Goal: Information Seeking & Learning: Find specific page/section

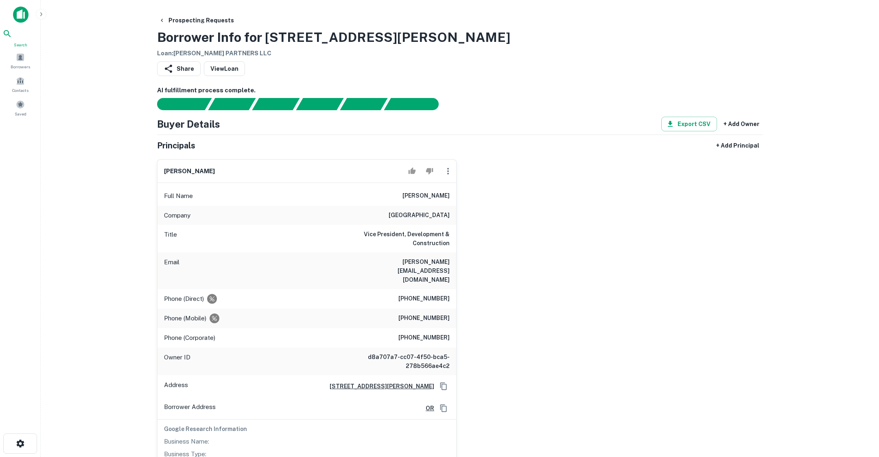
click at [12, 39] on icon at bounding box center [7, 34] width 10 height 10
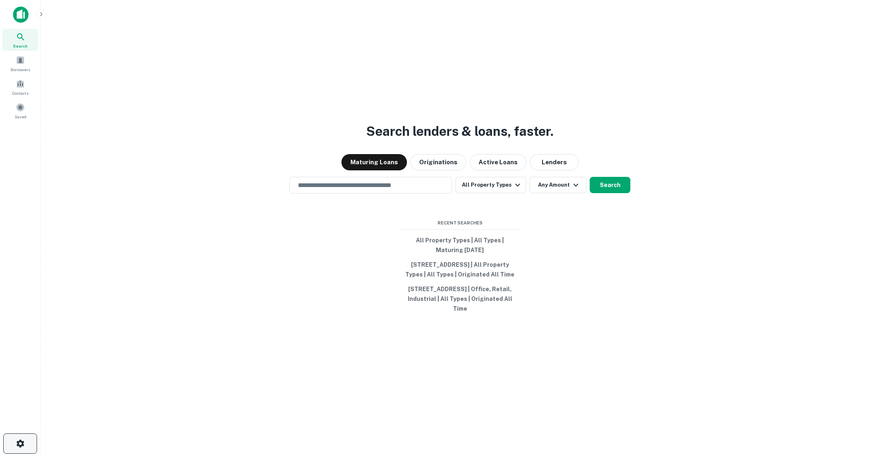
click at [23, 441] on icon "button" at bounding box center [20, 444] width 10 height 10
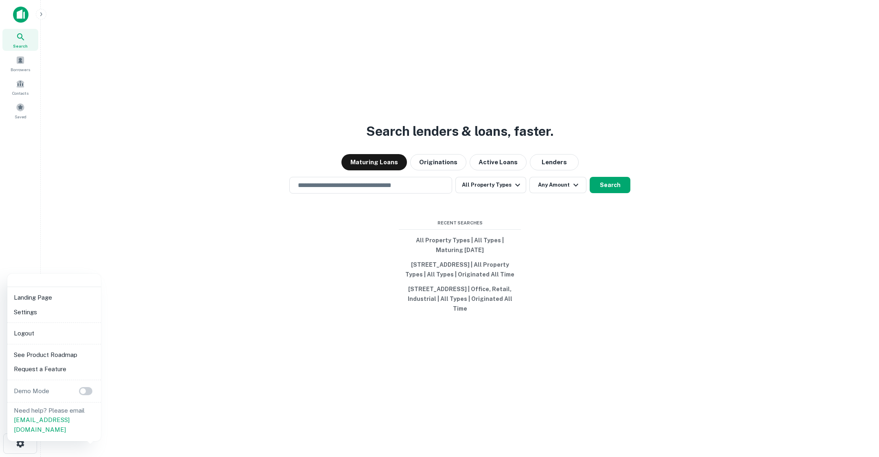
click at [41, 19] on div at bounding box center [439, 228] width 879 height 457
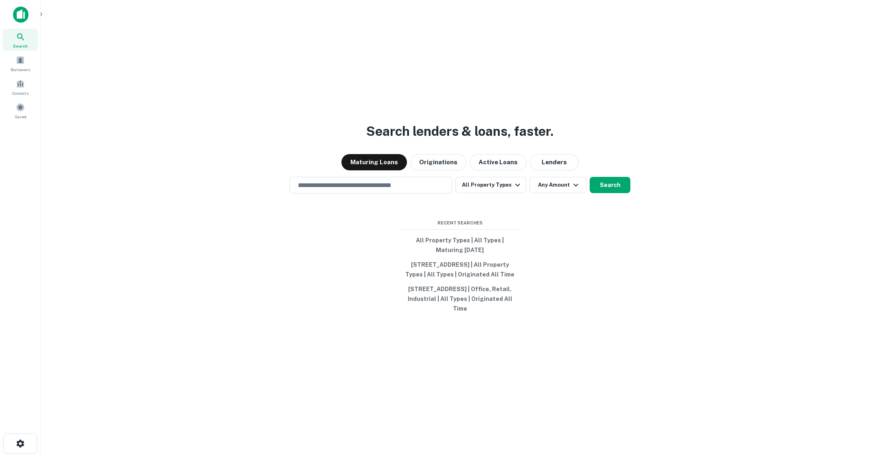
click at [41, 10] on button "button" at bounding box center [41, 14] width 11 height 11
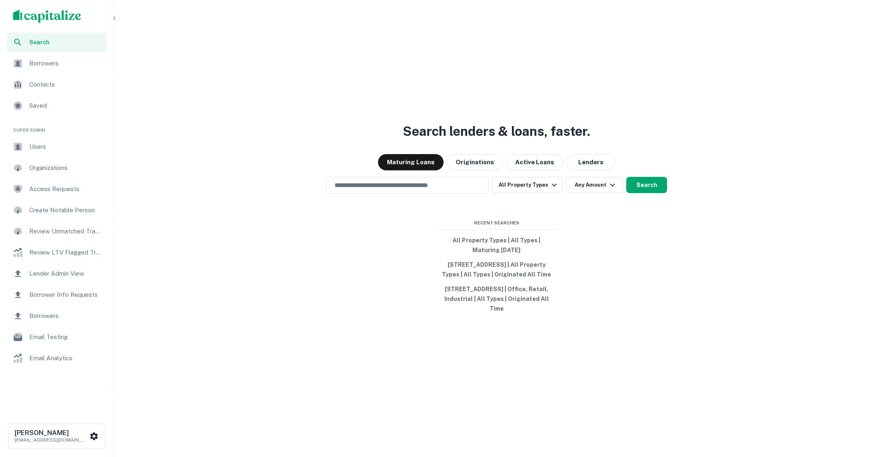
click at [46, 140] on div "Users" at bounding box center [57, 147] width 101 height 20
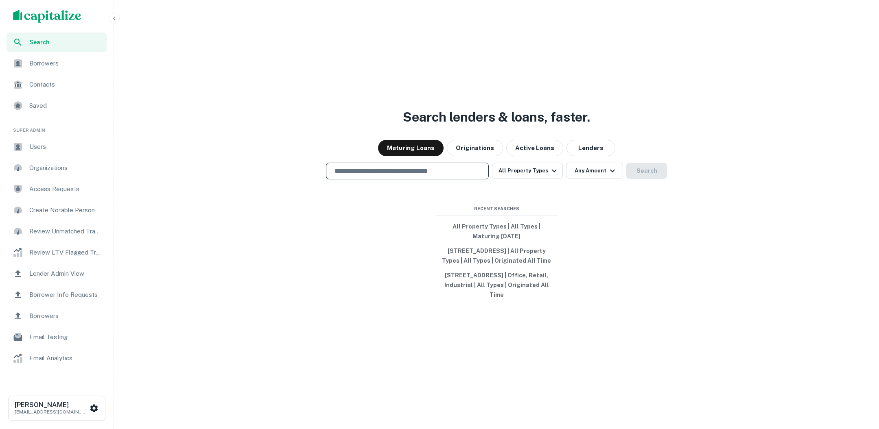
click at [440, 166] on input "text" at bounding box center [407, 170] width 155 height 9
click at [114, 16] on icon "button" at bounding box center [114, 18] width 7 height 7
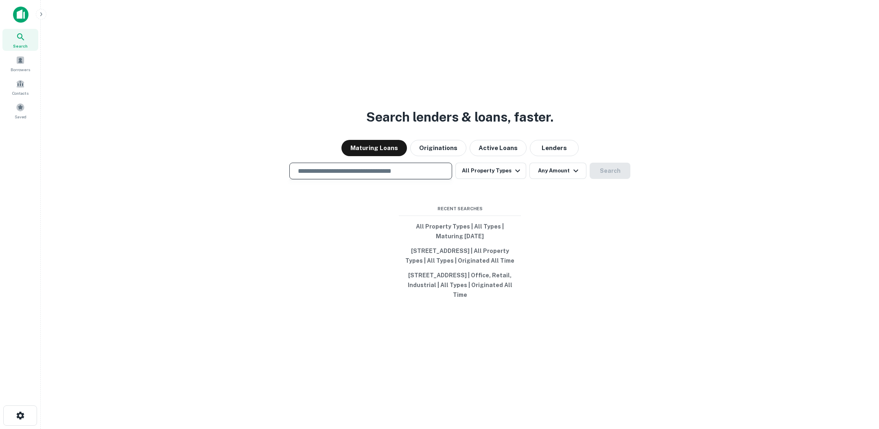
click at [370, 166] on input "text" at bounding box center [370, 170] width 155 height 9
click at [356, 168] on input "text" at bounding box center [370, 170] width 155 height 9
click at [269, 229] on div "Search lenders & loans, faster. Maturing Loans Originations Active Loans Lender…" at bounding box center [459, 234] width 825 height 429
click at [376, 166] on input "text" at bounding box center [370, 170] width 155 height 9
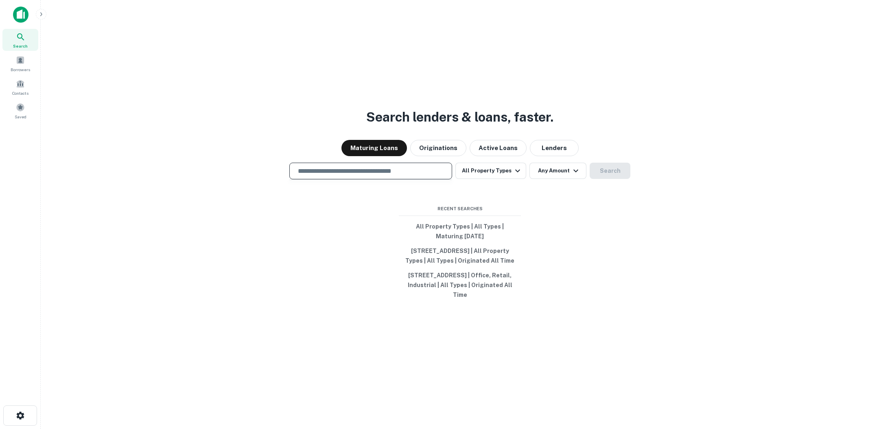
click at [376, 166] on input "text" at bounding box center [370, 170] width 155 height 9
type input "*"
click at [376, 170] on input "text" at bounding box center [370, 170] width 155 height 9
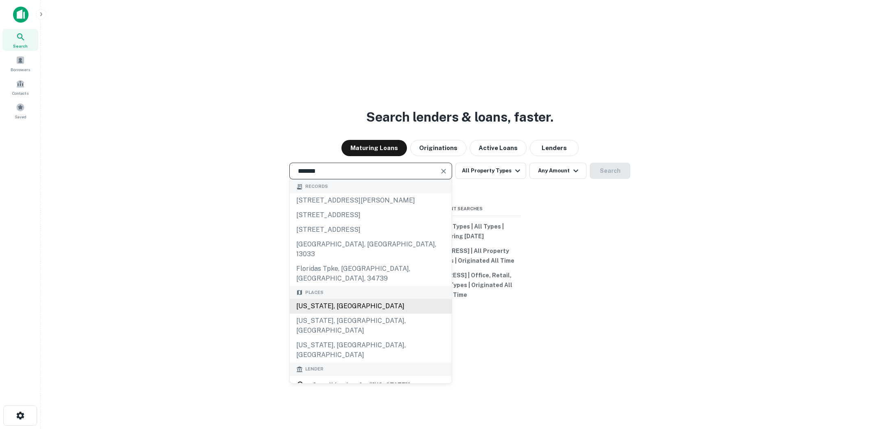
click at [350, 299] on div "Florida, USA" at bounding box center [371, 306] width 162 height 15
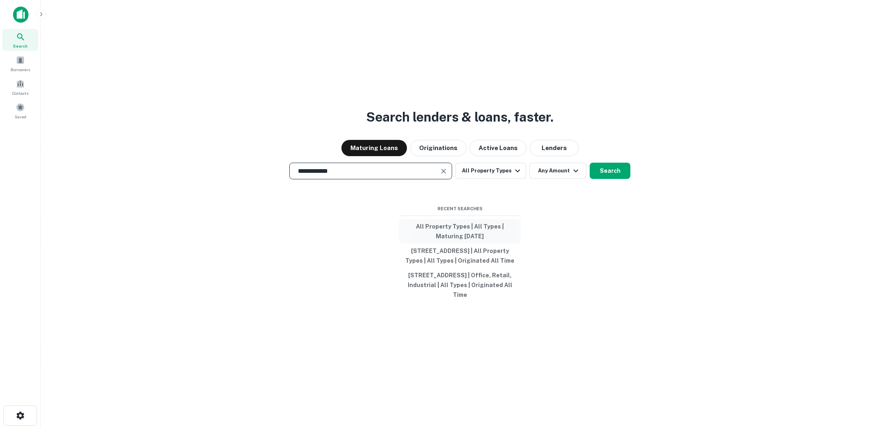
type input "*******"
click at [608, 168] on button "Search" at bounding box center [610, 171] width 41 height 16
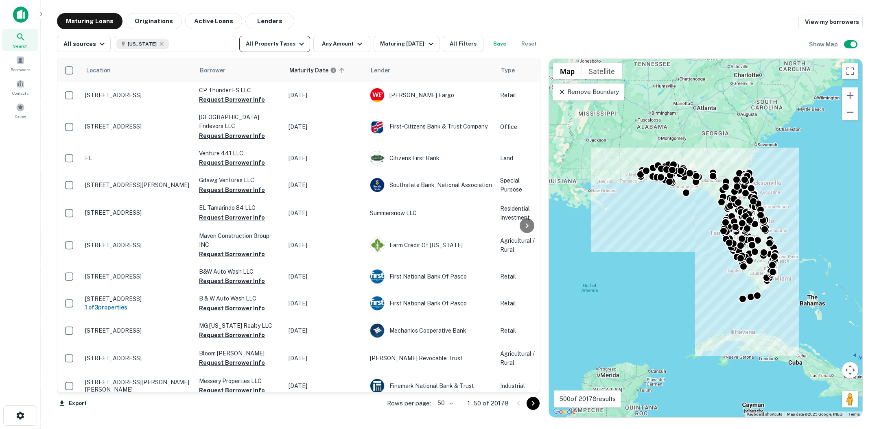
click at [297, 42] on icon "button" at bounding box center [302, 44] width 10 height 10
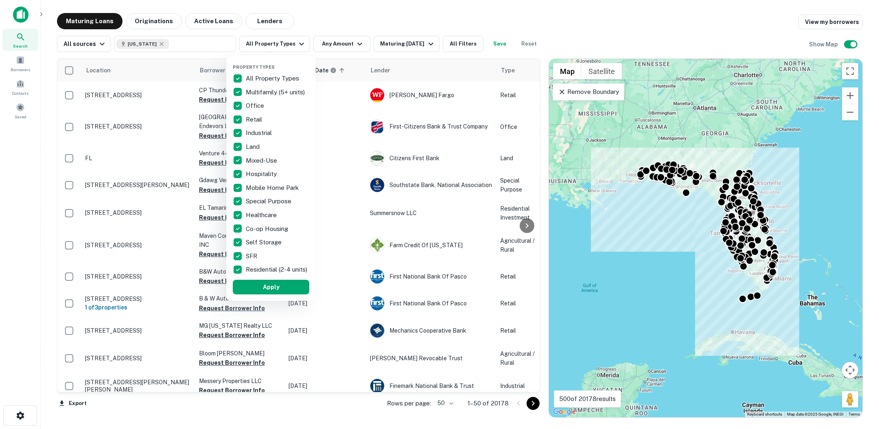
click at [358, 7] on div at bounding box center [439, 214] width 879 height 429
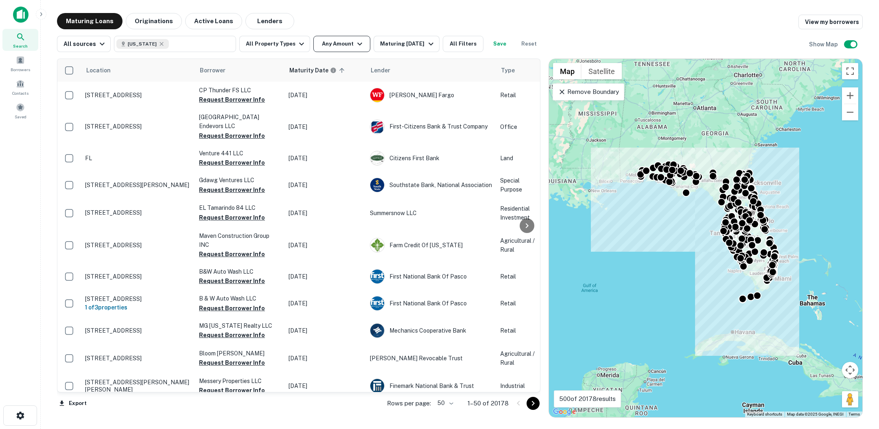
click at [355, 41] on icon "button" at bounding box center [360, 44] width 10 height 10
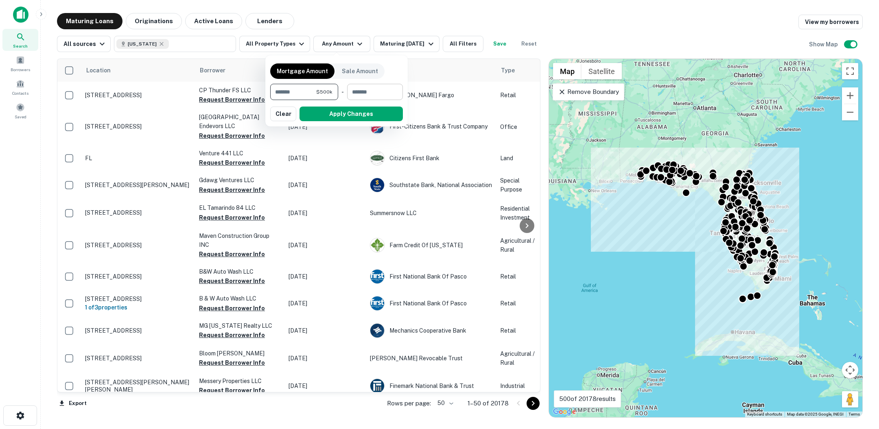
type input "******"
click at [375, 90] on input "number" at bounding box center [372, 92] width 50 height 16
type input "********"
click at [380, 107] on button "Apply Changes" at bounding box center [350, 114] width 103 height 15
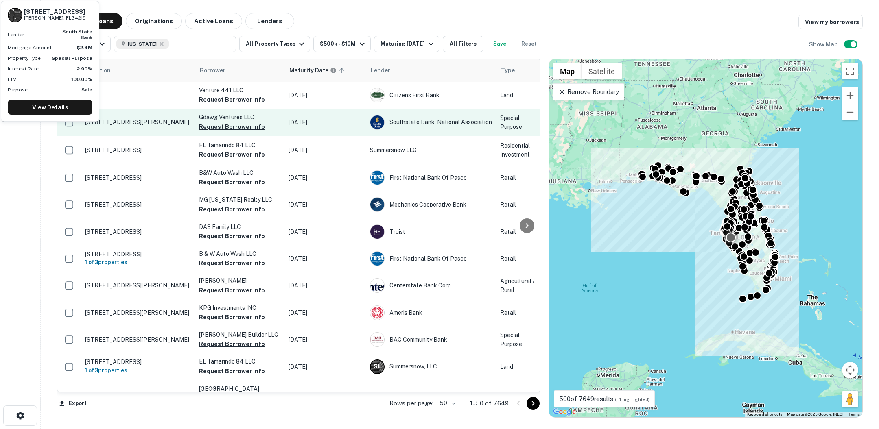
click at [136, 125] on p "2407 Wilderness Blvd W Parrish, FL34219" at bounding box center [138, 121] width 106 height 7
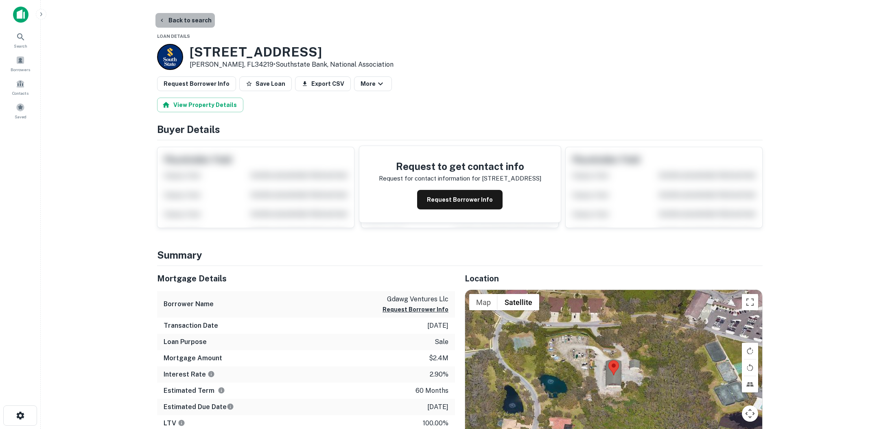
click at [196, 23] on button "Back to search" at bounding box center [184, 20] width 59 height 15
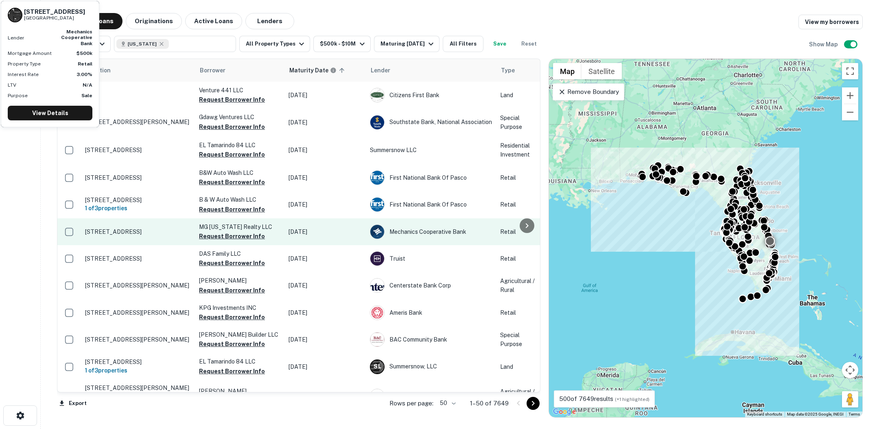
click at [176, 234] on p "[STREET_ADDRESS]" at bounding box center [138, 231] width 106 height 7
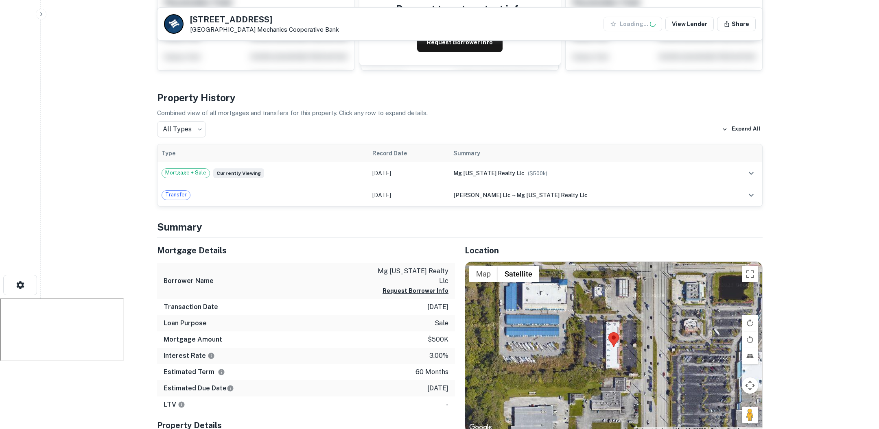
scroll to position [130, 0]
click at [199, 134] on body "Search Borrowers Contacts Saved Back to search 6641 S Us Highway 1 Port Saint L…" at bounding box center [439, 84] width 879 height 429
click at [186, 178] on li "Transfers" at bounding box center [181, 177] width 49 height 15
type input "********"
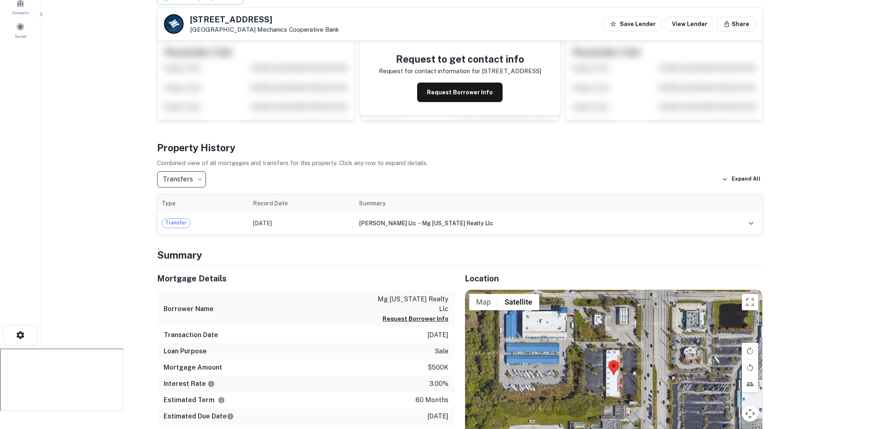
scroll to position [79, 0]
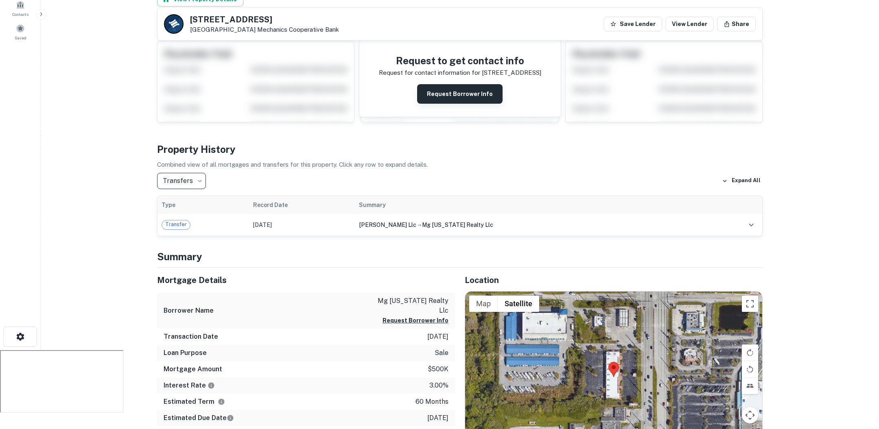
click at [446, 98] on button "Request Borrower Info" at bounding box center [459, 94] width 85 height 20
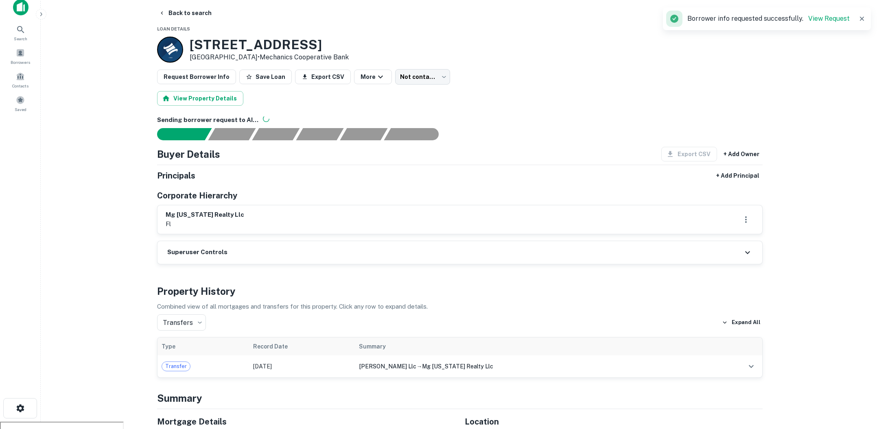
scroll to position [0, 0]
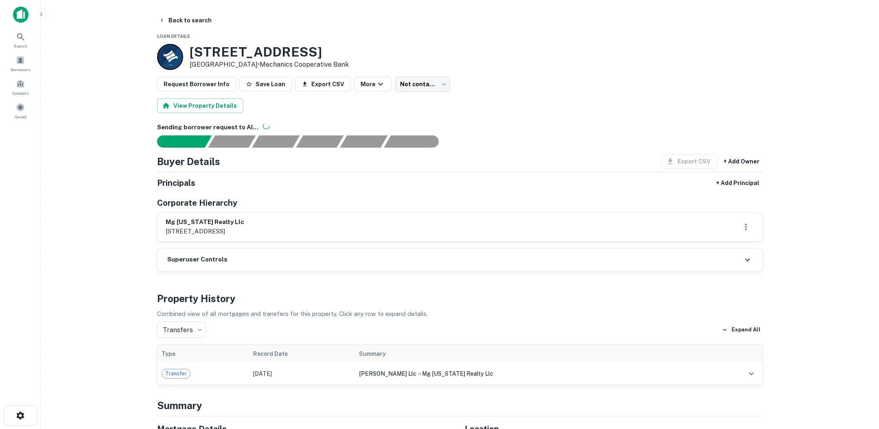
click at [135, 229] on main "Back to search Loan Details 6641 S Us Highway 1 Port Saint Lucie, FL34952 • Mec…" at bounding box center [460, 214] width 838 height 429
click at [206, 20] on button "Back to search" at bounding box center [184, 20] width 59 height 15
click at [183, 19] on button "Back to search" at bounding box center [184, 20] width 59 height 15
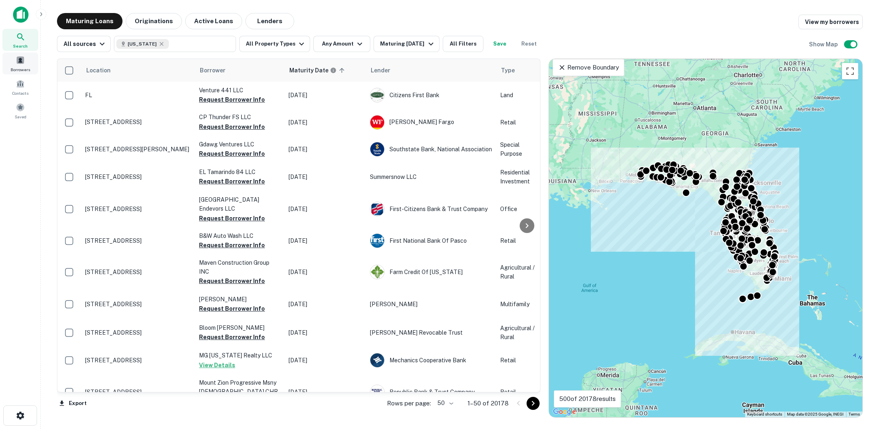
click at [22, 64] on div "Borrowers" at bounding box center [20, 63] width 36 height 22
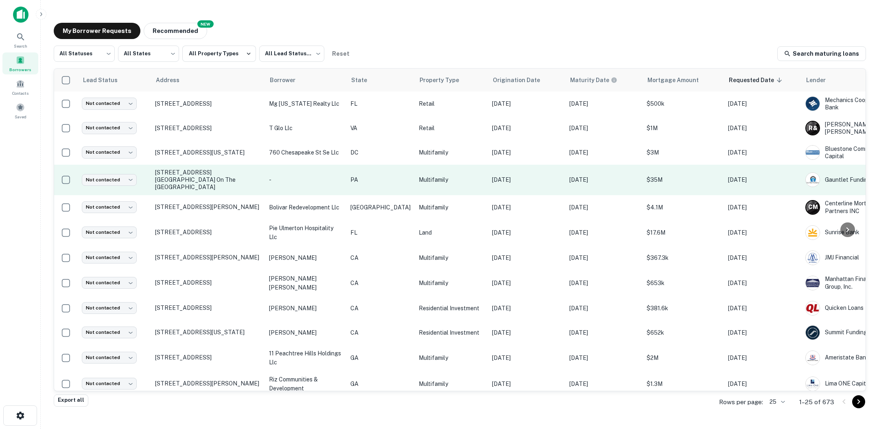
click at [344, 185] on td "-" at bounding box center [305, 180] width 81 height 31
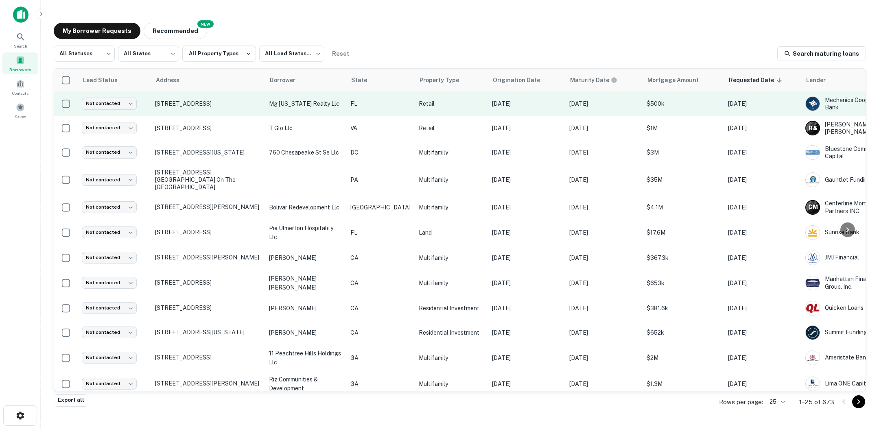
click at [436, 102] on p "Retail" at bounding box center [451, 103] width 65 height 9
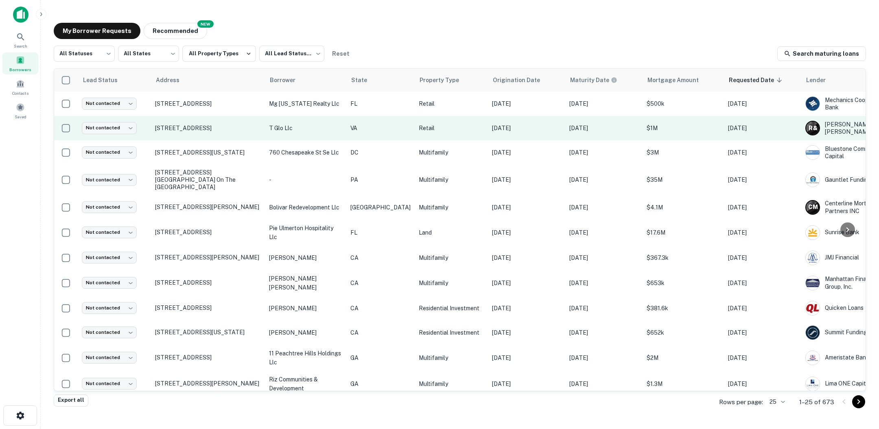
click at [668, 130] on p "$1M" at bounding box center [683, 128] width 73 height 9
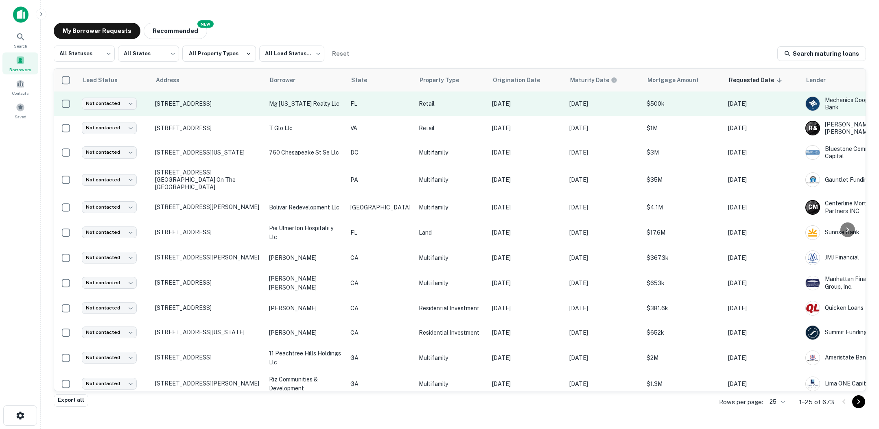
click at [607, 105] on p "[DATE]" at bounding box center [603, 103] width 69 height 9
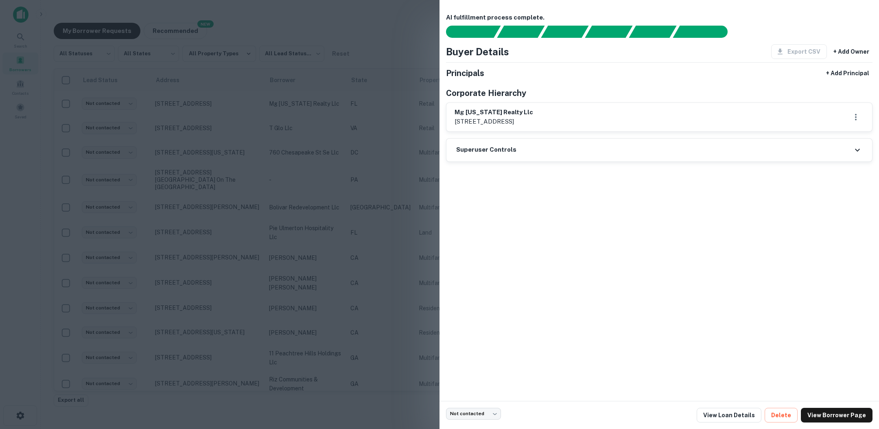
click at [389, 27] on div at bounding box center [439, 214] width 879 height 429
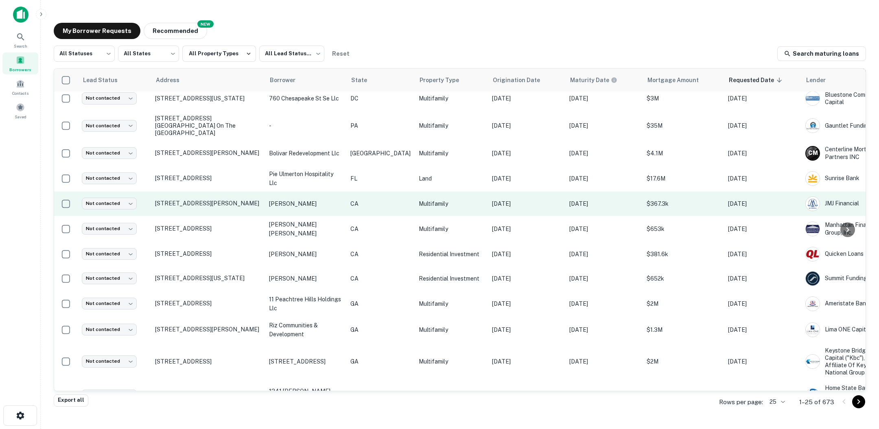
scroll to position [54, 62]
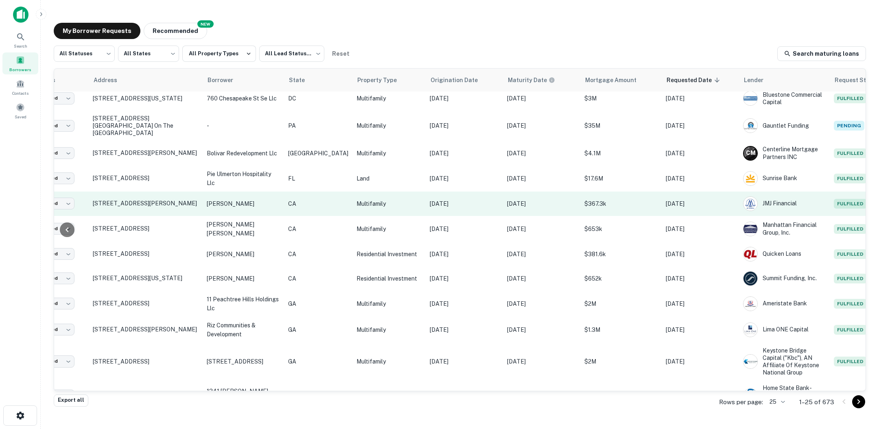
click at [614, 203] on p "$367.3k" at bounding box center [620, 203] width 73 height 9
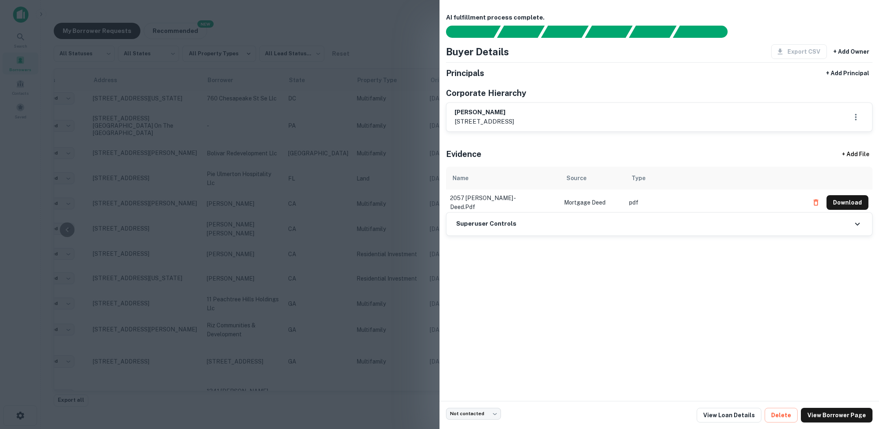
click at [367, 29] on div at bounding box center [439, 214] width 879 height 429
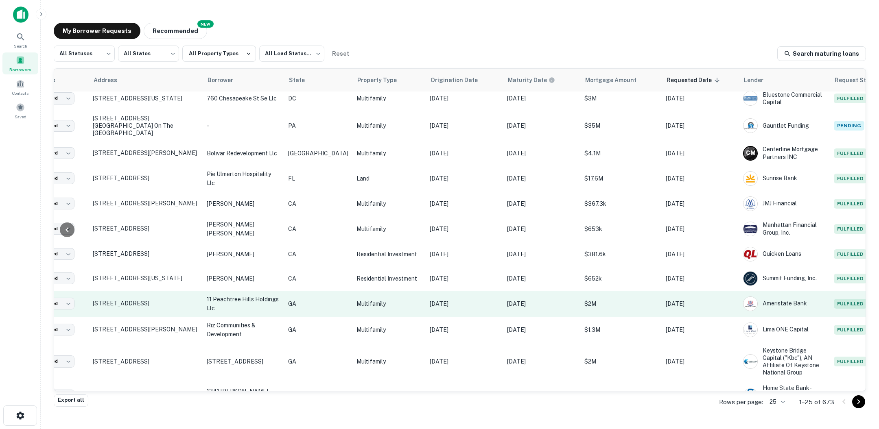
click at [382, 299] on p "Multifamily" at bounding box center [388, 303] width 65 height 9
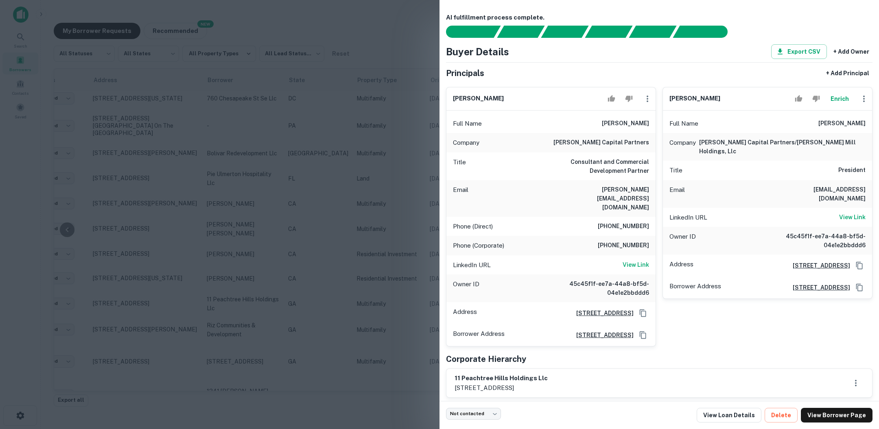
click at [146, 70] on div at bounding box center [439, 214] width 879 height 429
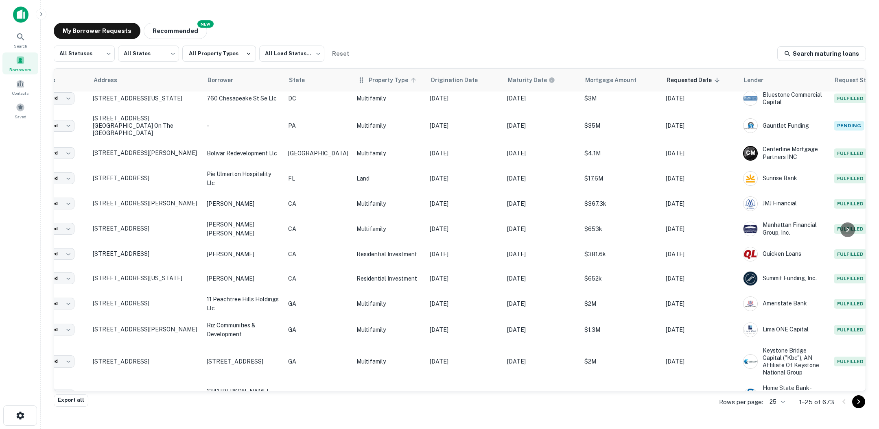
scroll to position [54, 0]
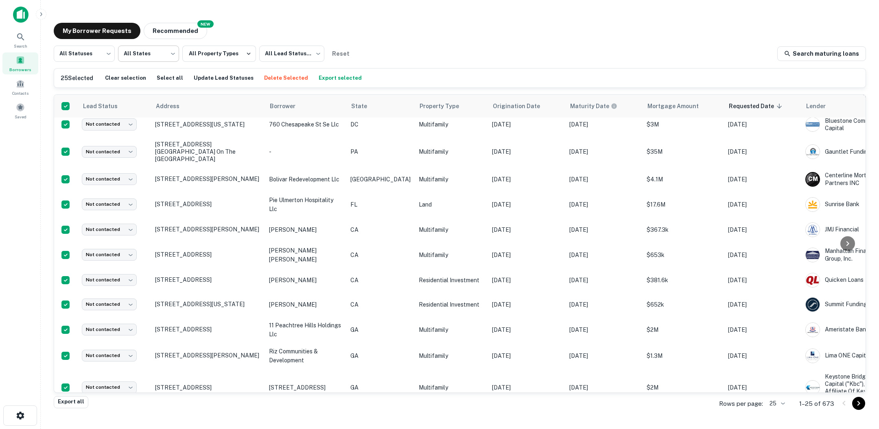
click at [171, 57] on body "Search Borrowers Contacts Saved My Borrower Requests NEW Recommended All Status…" at bounding box center [439, 214] width 879 height 429
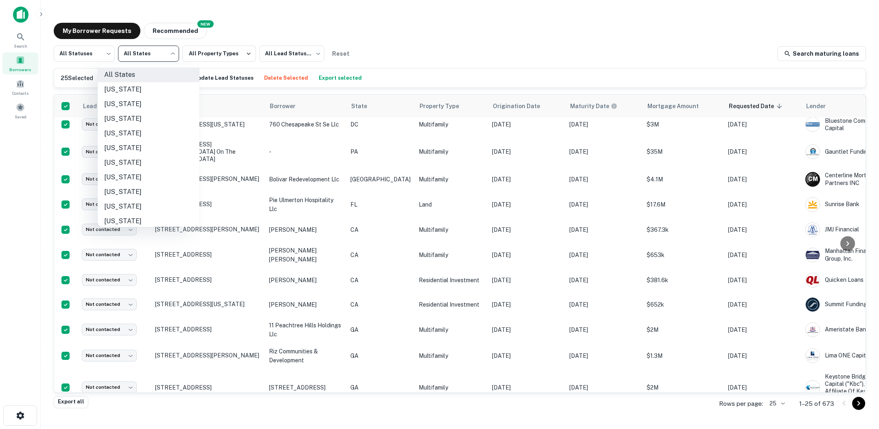
click at [248, 56] on div at bounding box center [439, 214] width 879 height 429
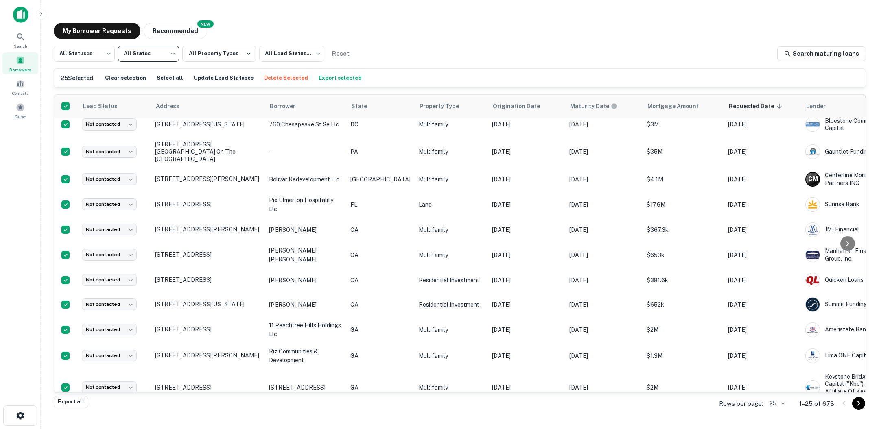
click at [247, 54] on icon "button" at bounding box center [249, 53] width 4 height 2
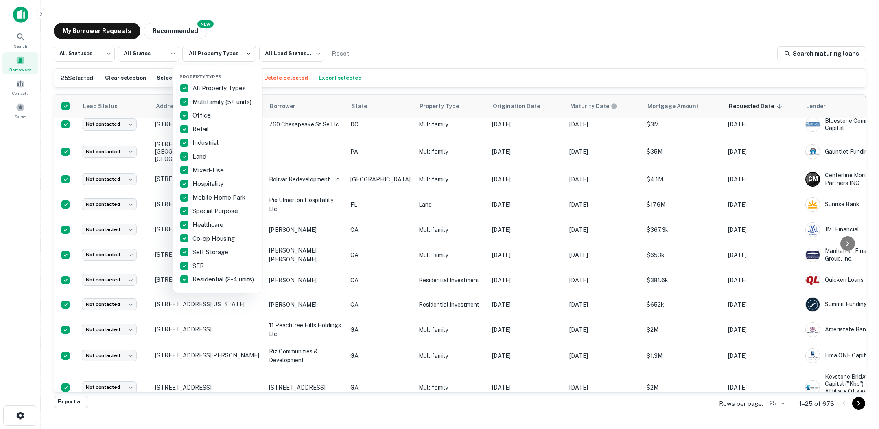
click at [270, 35] on div at bounding box center [439, 214] width 879 height 429
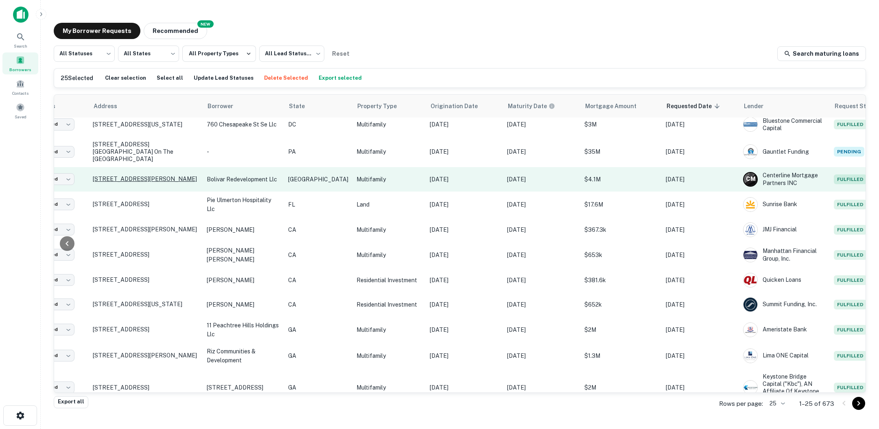
scroll to position [0, 62]
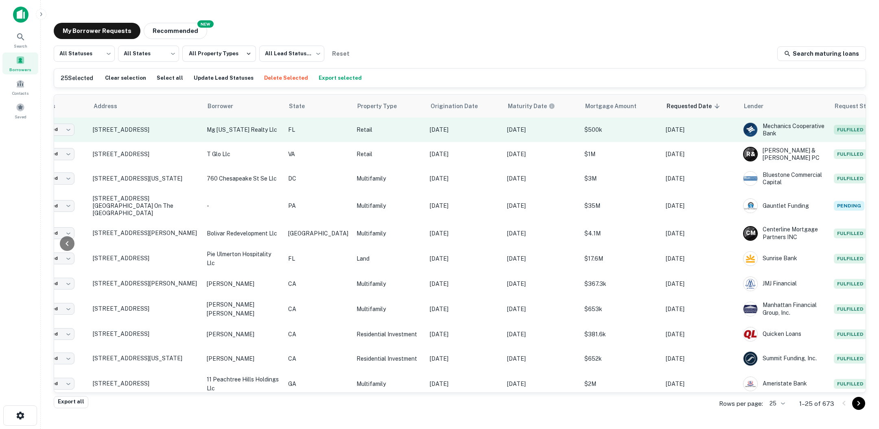
click at [316, 127] on p "FL" at bounding box center [318, 129] width 60 height 9
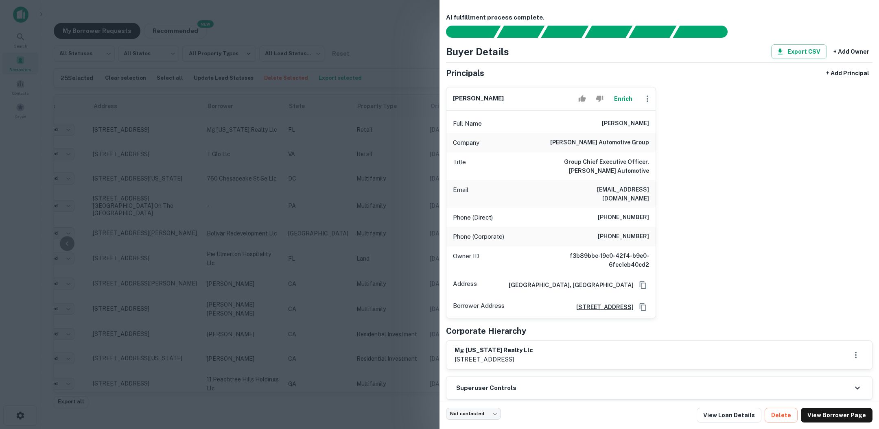
drag, startPoint x: 607, startPoint y: 122, endPoint x: 653, endPoint y: 122, distance: 45.6
click at [653, 122] on div "Full Name michael grieco" at bounding box center [550, 124] width 209 height 20
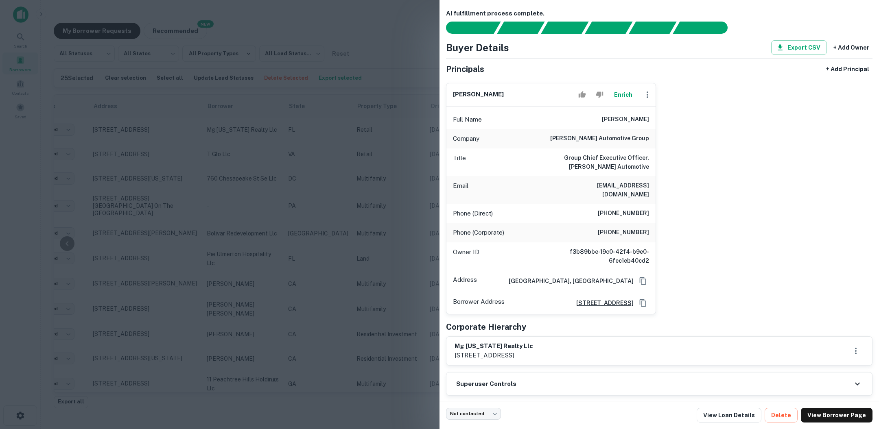
click at [427, 208] on div at bounding box center [439, 214] width 879 height 429
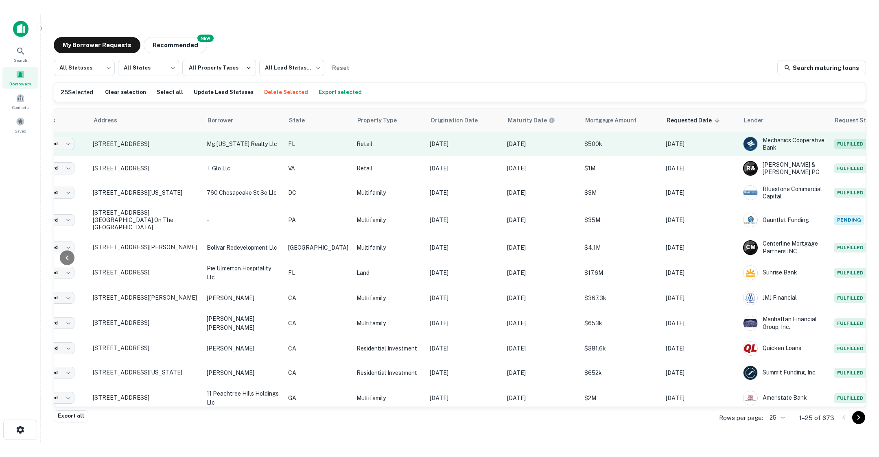
scroll to position [0, 0]
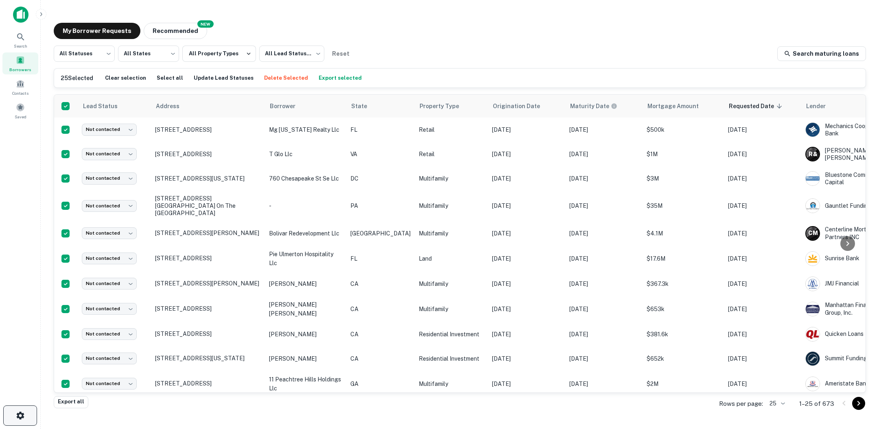
click at [17, 413] on icon "button" at bounding box center [20, 416] width 10 height 10
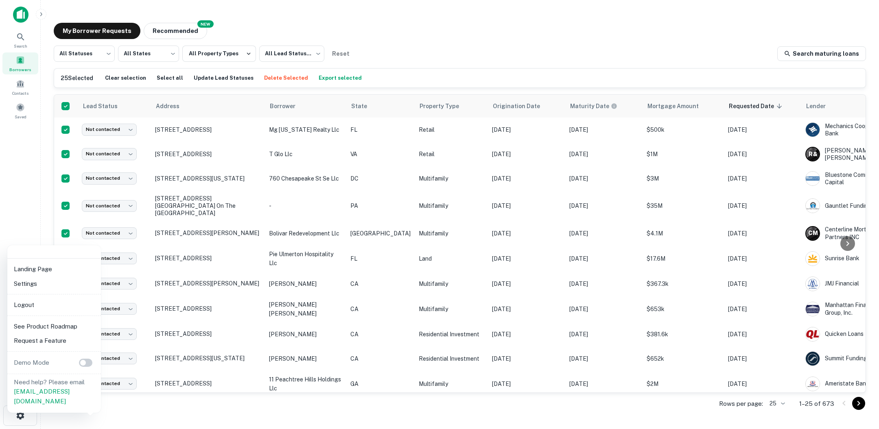
click at [47, 302] on li "Logout" at bounding box center [54, 305] width 87 height 15
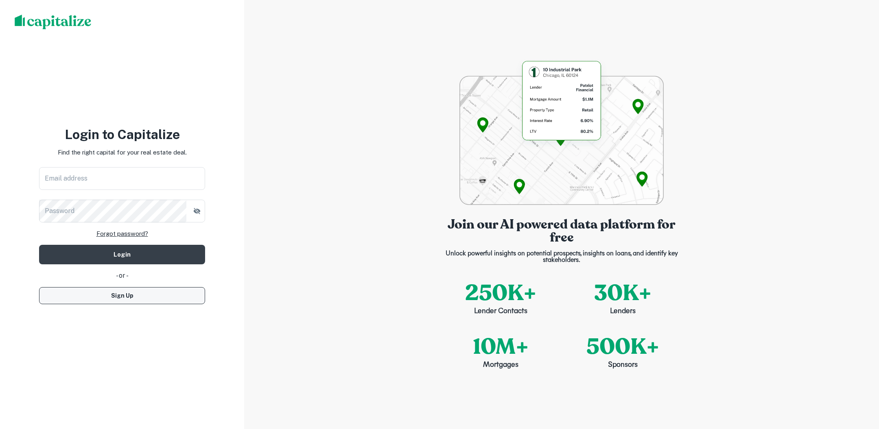
click at [146, 293] on button "Sign Up" at bounding box center [122, 295] width 166 height 17
select select "**"
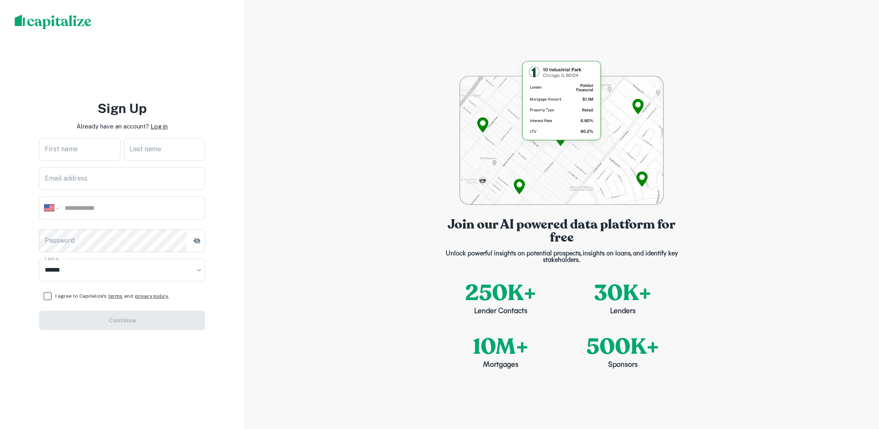
click at [160, 129] on p "Log in" at bounding box center [159, 127] width 17 height 10
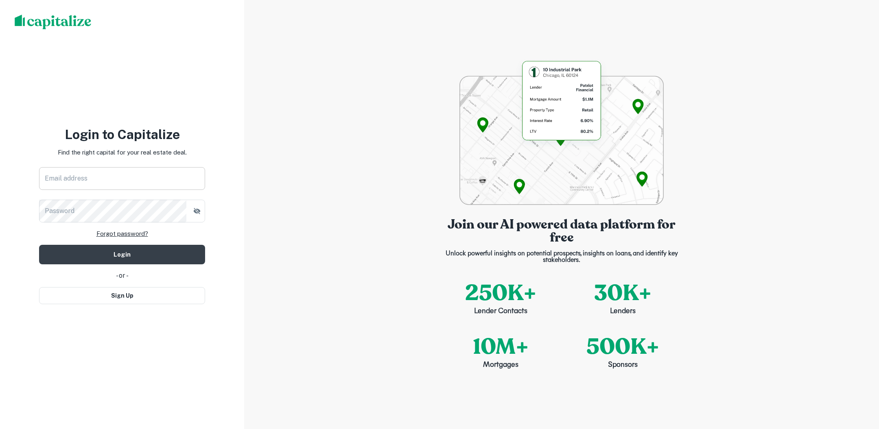
click at [186, 167] on input "Email address" at bounding box center [122, 178] width 166 height 23
type input "**********"
click at [158, 239] on form "**********" at bounding box center [122, 216] width 166 height 98
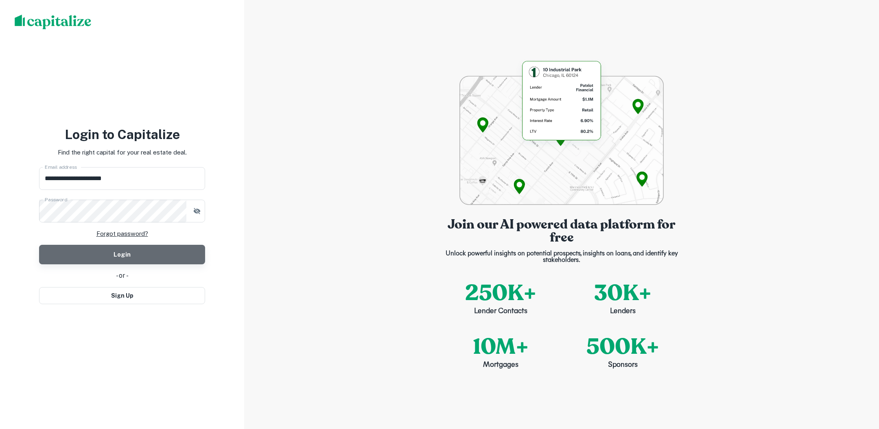
click at [158, 248] on button "Login" at bounding box center [122, 255] width 166 height 20
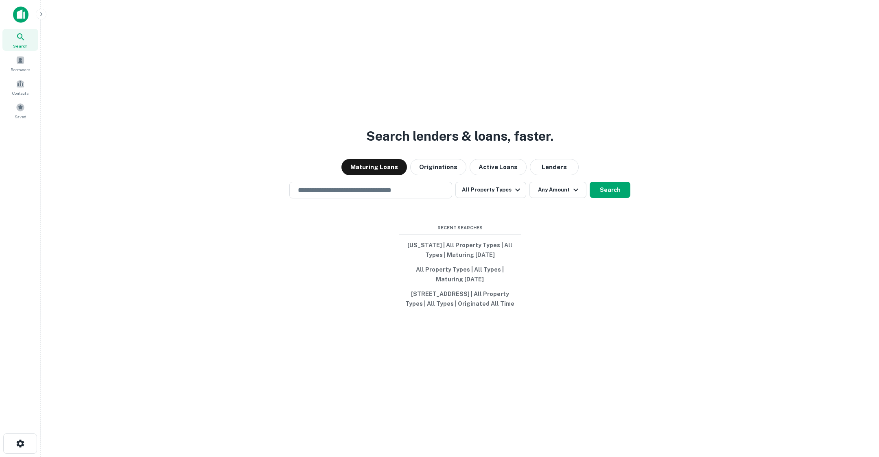
click at [41, 14] on icon "button" at bounding box center [41, 14] width 7 height 7
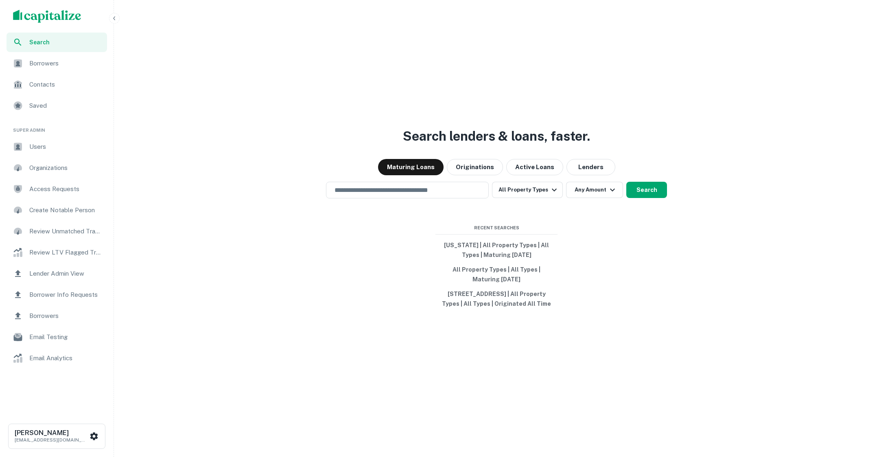
click at [41, 146] on span "Users" at bounding box center [65, 147] width 73 height 10
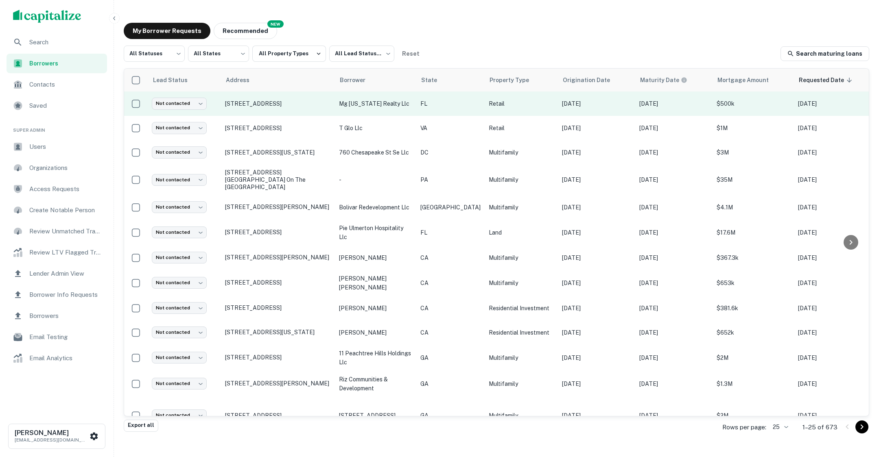
click at [518, 106] on p "Retail" at bounding box center [521, 103] width 65 height 9
